Goal: Transaction & Acquisition: Purchase product/service

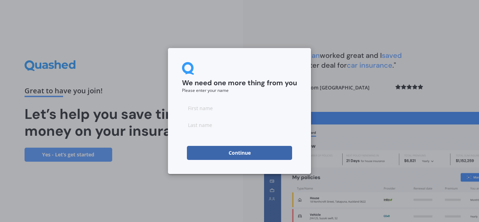
click at [211, 107] on input at bounding box center [239, 108] width 115 height 14
type input "[PERSON_NAME]"
click at [240, 151] on button "Continue" at bounding box center [239, 153] width 105 height 14
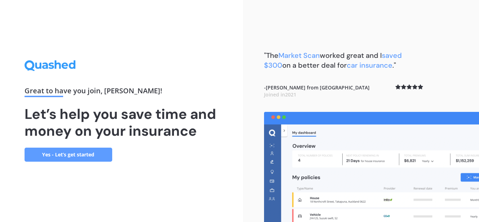
click at [90, 155] on link "Yes - Let’s get started" at bounding box center [69, 155] width 88 height 14
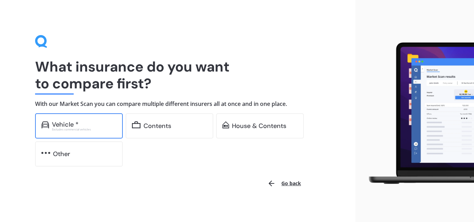
click at [88, 130] on div "Excludes commercial vehicles" at bounding box center [84, 129] width 65 height 3
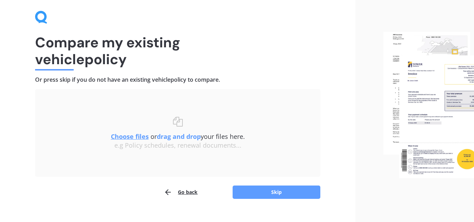
scroll to position [36, 0]
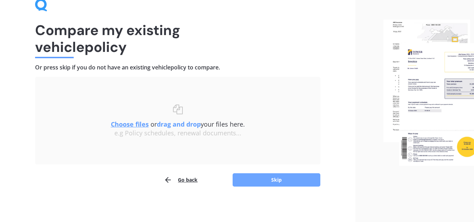
click at [286, 180] on button "Skip" at bounding box center [276, 179] width 88 height 13
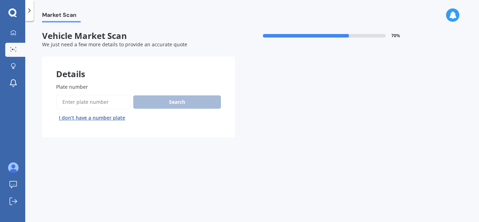
click at [154, 101] on div "Search I don’t have a number plate" at bounding box center [138, 109] width 165 height 29
click at [88, 101] on input "Plate number" at bounding box center [93, 102] width 74 height 15
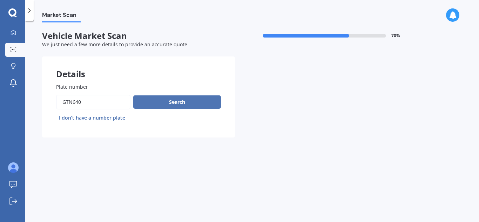
type input "GTN640"
click at [171, 101] on button "Search" at bounding box center [177, 101] width 88 height 13
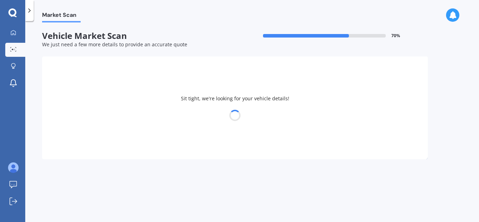
select select "FORD"
select select "MONDEO"
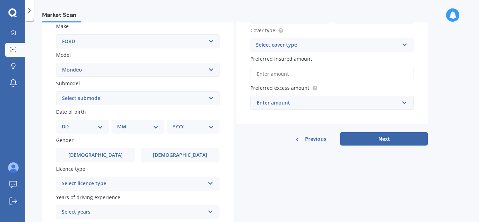
scroll to position [140, 0]
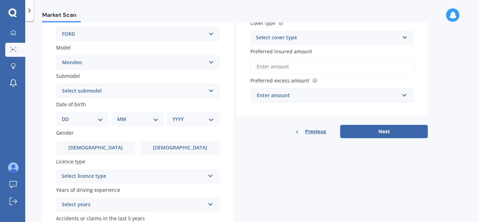
click at [209, 89] on select "Select submodel (All other) 2.0 Litre 2.3 Litre 2.3 Litre Zetec 3.0 Litre V6 Am…" at bounding box center [137, 91] width 163 height 14
select select "2.0 LITRE"
click at [56, 84] on select "Select submodel (All other) 2.0 Litre 2.3 Litre 2.3 Litre Zetec 3.0 Litre V6 Am…" at bounding box center [137, 91] width 163 height 14
click at [101, 119] on select "DD 01 02 03 04 05 06 07 08 09 10 11 12 13 14 15 16 17 18 19 20 21 22 23 24 25 2…" at bounding box center [82, 119] width 41 height 8
select select "04"
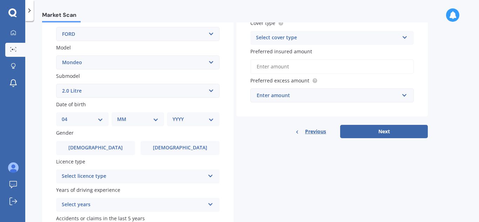
click at [67, 115] on select "DD 01 02 03 04 05 06 07 08 09 10 11 12 13 14 15 16 17 18 19 20 21 22 23 24 25 2…" at bounding box center [82, 119] width 41 height 8
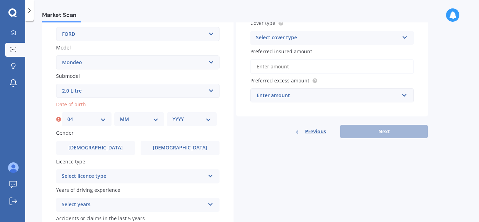
click at [156, 121] on select "MM 01 02 03 04 05 06 07 08 09 10 11 12" at bounding box center [139, 119] width 39 height 8
select select "11"
click at [120, 115] on select "MM 01 02 03 04 05 06 07 08 09 10 11 12" at bounding box center [139, 119] width 39 height 8
click at [208, 119] on select "YYYY 2025 2024 2023 2022 2021 2020 2019 2018 2017 2016 2015 2014 2013 2012 2011…" at bounding box center [192, 119] width 39 height 8
select select "1956"
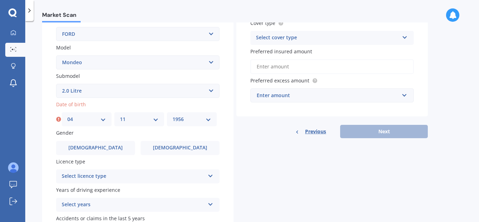
click at [173, 115] on select "YYYY 2025 2024 2023 2022 2021 2020 2019 2018 2017 2016 2015 2014 2013 2012 2011…" at bounding box center [192, 119] width 39 height 8
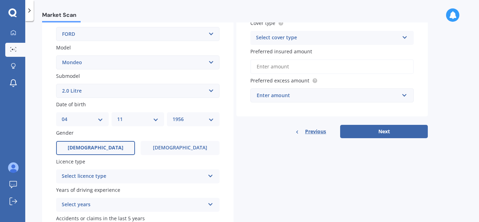
click at [107, 146] on label "[DEMOGRAPHIC_DATA]" at bounding box center [95, 148] width 79 height 14
click at [0, 0] on input "[DEMOGRAPHIC_DATA]" at bounding box center [0, 0] width 0 height 0
click at [211, 175] on icon at bounding box center [211, 174] width 6 height 5
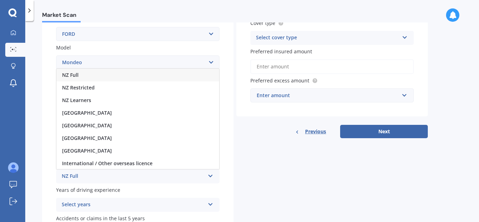
click at [89, 76] on div "NZ Full" at bounding box center [137, 75] width 163 height 13
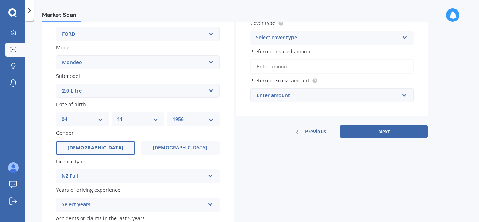
scroll to position [175, 0]
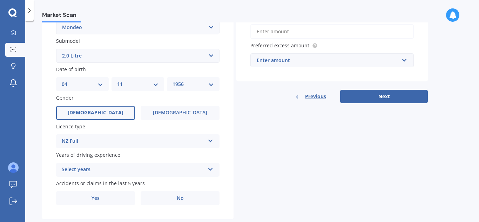
click at [210, 168] on icon at bounding box center [211, 168] width 6 height 5
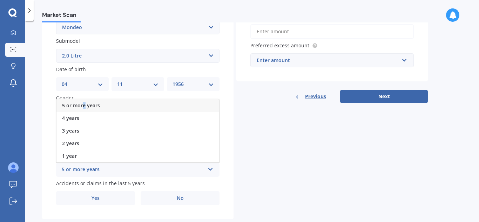
click at [84, 104] on span "5 or more years" at bounding box center [81, 105] width 38 height 7
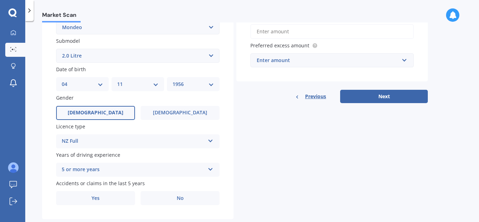
scroll to position [191, 0]
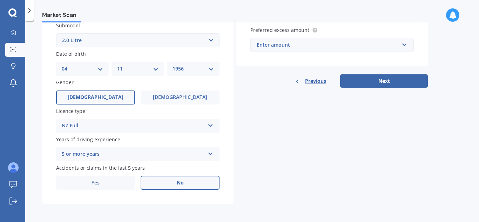
click at [191, 180] on label "No" at bounding box center [180, 183] width 79 height 14
click at [0, 0] on input "No" at bounding box center [0, 0] width 0 height 0
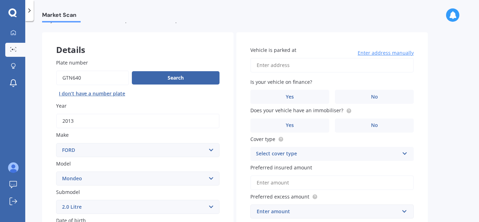
scroll to position [35, 0]
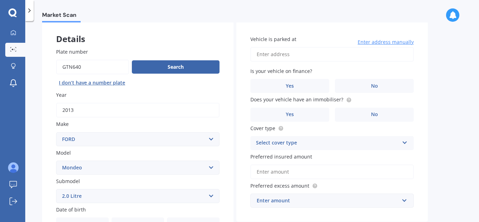
click at [380, 41] on span "Enter address manually" at bounding box center [386, 42] width 56 height 7
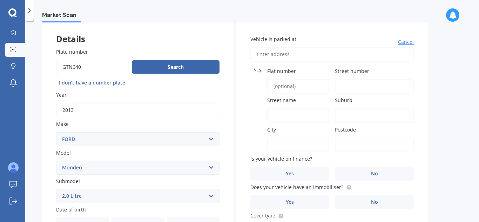
click at [306, 55] on input "Vehicle is parked at" at bounding box center [331, 54] width 163 height 15
type input "[STREET_ADDRESS]"
type input "1513A"
type input "[GEOGRAPHIC_DATA]"
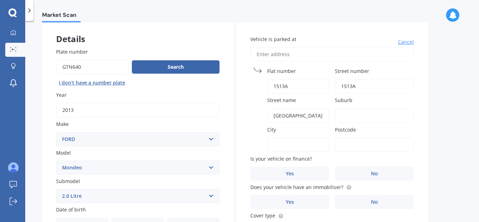
type input "Redvale"
type input "0794"
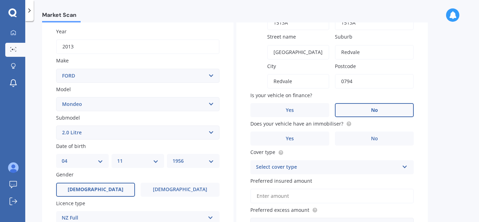
scroll to position [105, 0]
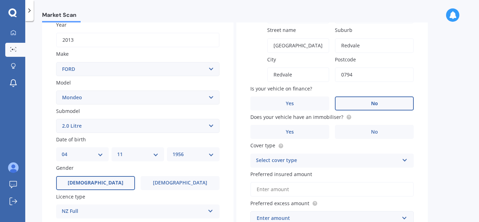
click at [369, 105] on label "No" at bounding box center [374, 103] width 79 height 14
click at [0, 0] on input "No" at bounding box center [0, 0] width 0 height 0
click at [304, 130] on label "Yes" at bounding box center [289, 132] width 79 height 14
click at [0, 0] on input "Yes" at bounding box center [0, 0] width 0 height 0
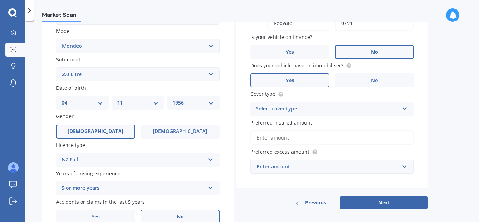
scroll to position [175, 0]
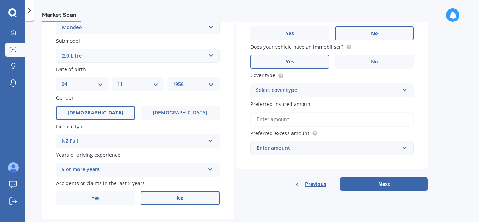
click at [404, 90] on icon at bounding box center [405, 88] width 6 height 5
click at [263, 102] on span "Comprehensive" at bounding box center [274, 104] width 37 height 7
click at [317, 119] on input "Preferred insured amount" at bounding box center [331, 119] width 163 height 15
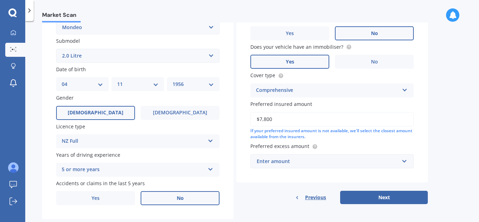
scroll to position [191, 0]
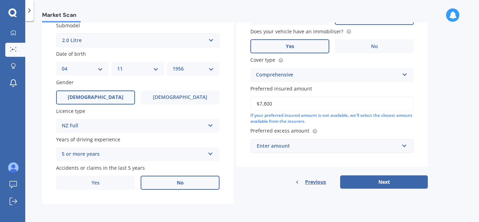
type input "$7,800"
click at [306, 146] on div "Enter amount" at bounding box center [328, 146] width 142 height 8
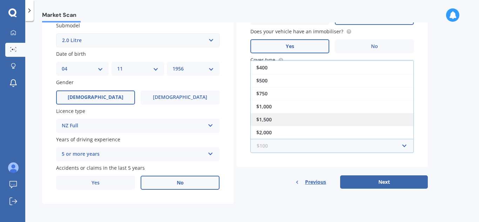
scroll to position [0, 0]
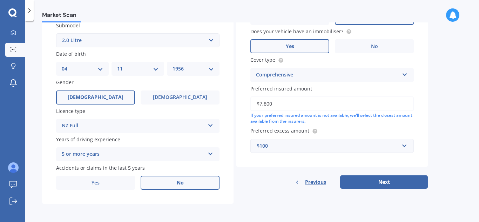
click at [440, 109] on div "Market Scan Vehicle Market Scan 70 % We just need a few more details to provide…" at bounding box center [252, 122] width 454 height 201
click at [403, 146] on input "text" at bounding box center [329, 145] width 157 height 13
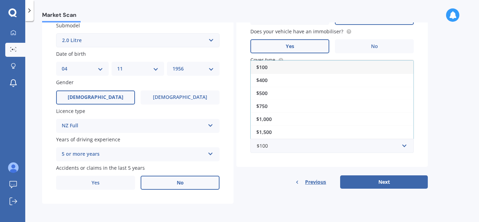
click at [263, 79] on span "$400" at bounding box center [261, 80] width 11 height 7
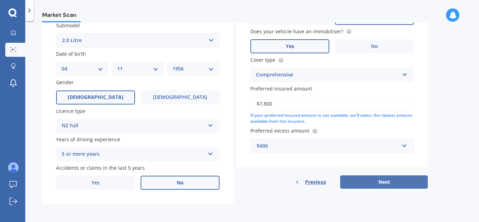
click at [368, 179] on button "Next" at bounding box center [384, 181] width 88 height 13
select select "04"
select select "11"
select select "1956"
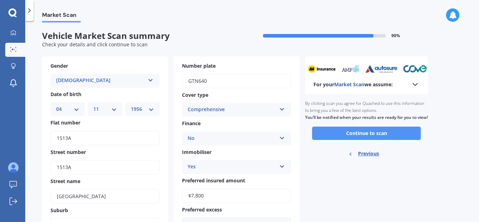
click at [348, 138] on button "Continue to scan" at bounding box center [366, 133] width 109 height 13
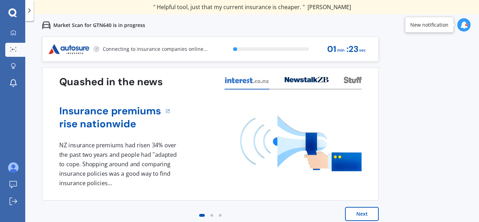
click at [365, 214] on button "Next" at bounding box center [362, 214] width 34 height 14
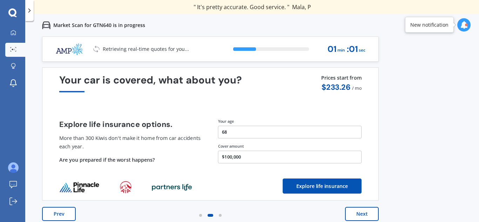
click at [365, 212] on button "Next" at bounding box center [362, 214] width 34 height 14
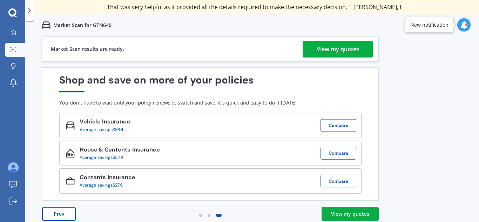
click at [344, 47] on div "View my quotes" at bounding box center [338, 49] width 42 height 17
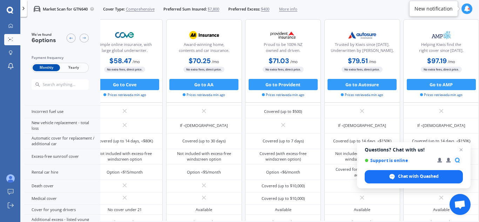
scroll to position [222, 119]
click at [460, 149] on span "Close chat" at bounding box center [461, 150] width 9 height 9
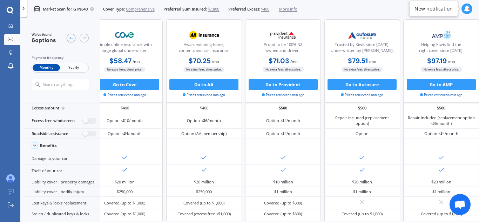
scroll to position [2, 119]
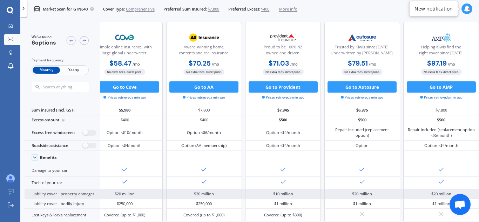
click at [439, 191] on div "$20 million" at bounding box center [441, 194] width 20 height 6
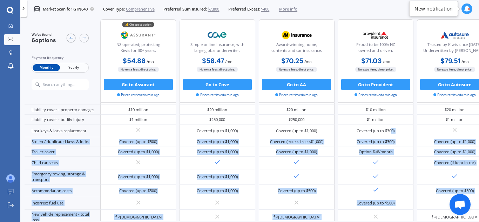
scroll to position [156, 0]
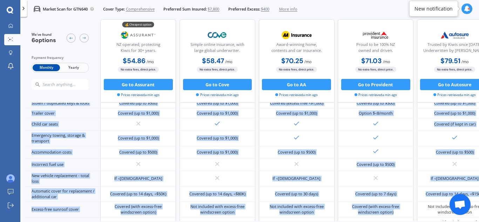
drag, startPoint x: 392, startPoint y: 217, endPoint x: 396, endPoint y: 218, distance: 4.3
click at [396, 218] on div "We've found 6 options Payment frequency Monthly Yearly 💰 Cheapest option NZ ope…" at bounding box center [252, 120] width 454 height 202
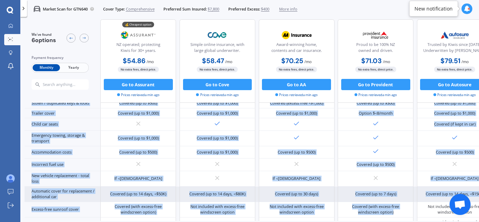
click at [405, 191] on div "Covered (up to 7 days)" at bounding box center [376, 194] width 76 height 15
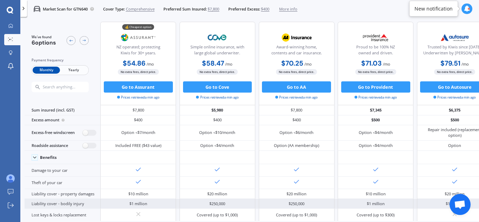
scroll to position [0, 0]
